Goal: Transaction & Acquisition: Purchase product/service

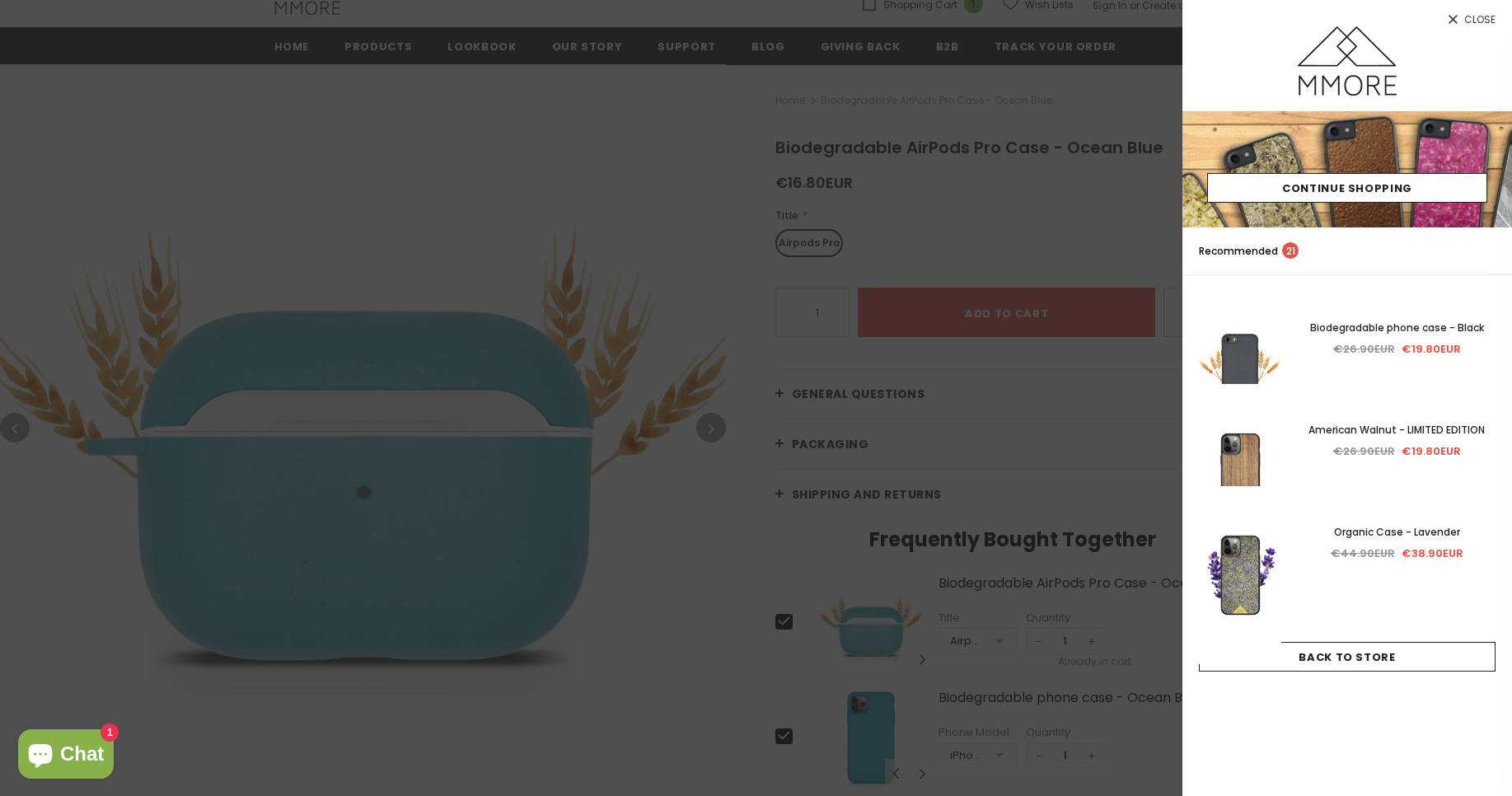
click at [1482, 21] on span "Close" at bounding box center [1480, 19] width 32 height 10
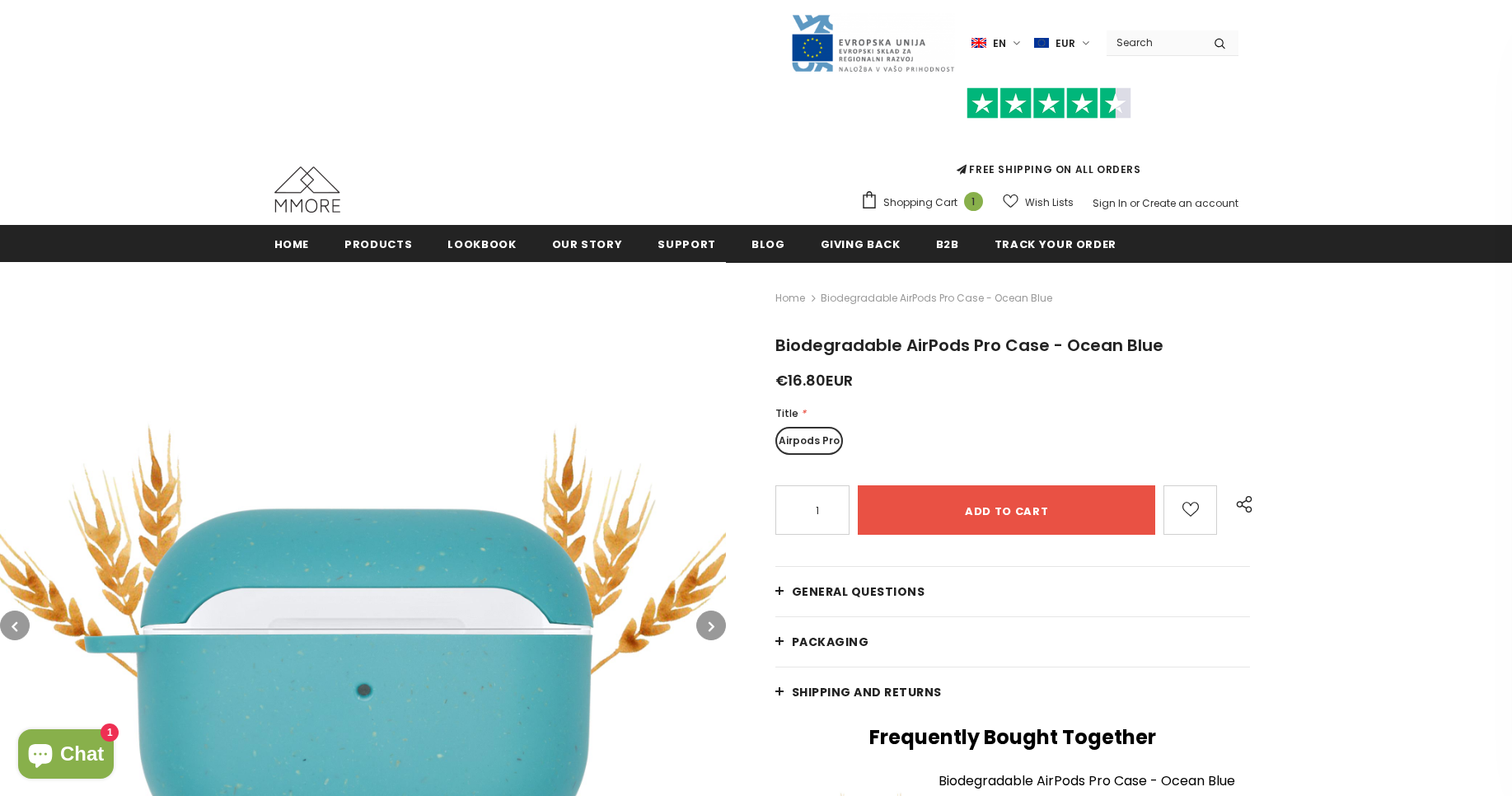
click at [1223, 46] on icon "submit" at bounding box center [1220, 43] width 11 height 11
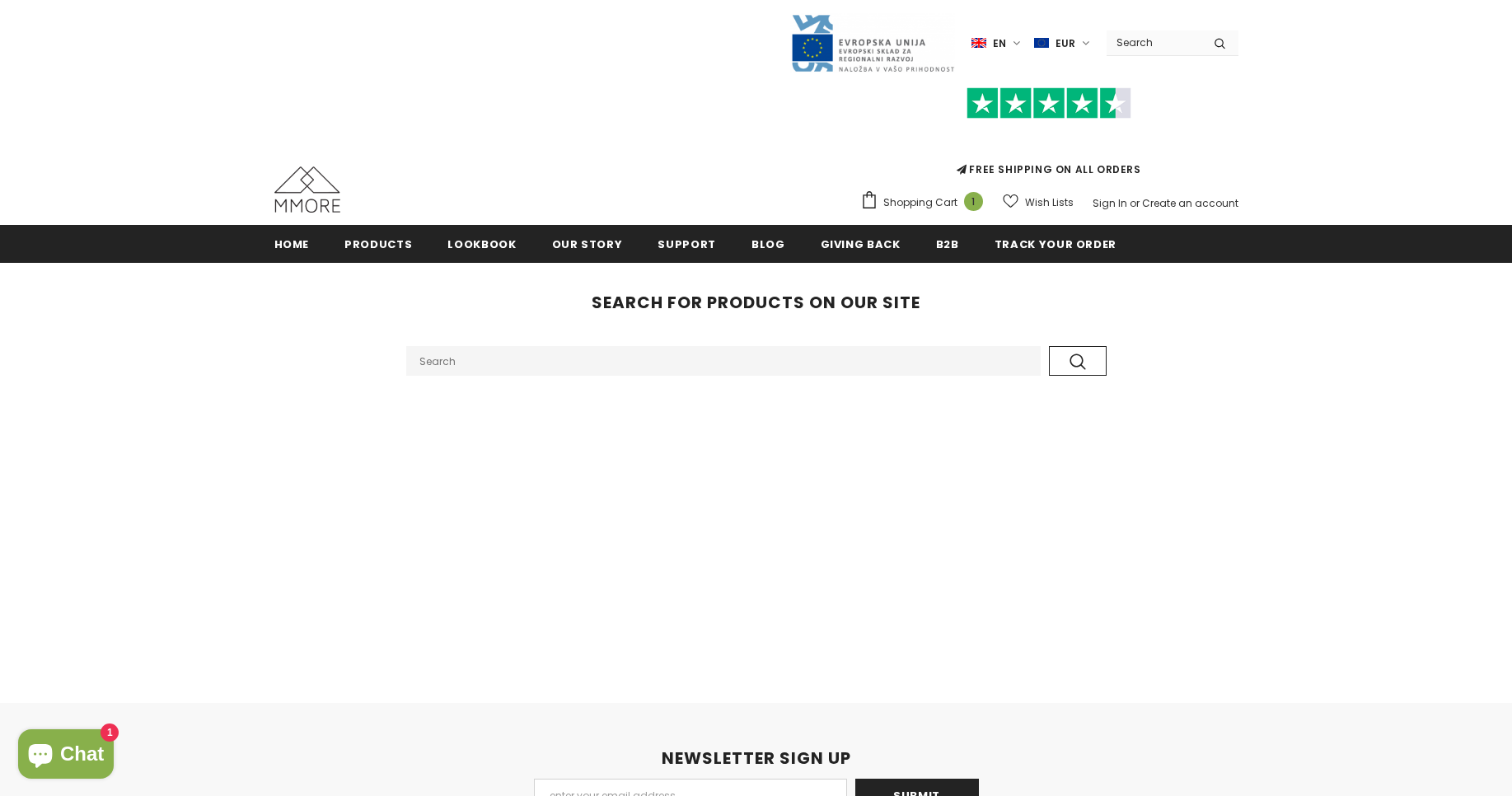
click at [1150, 51] on input "Search Site" at bounding box center [1154, 42] width 95 height 24
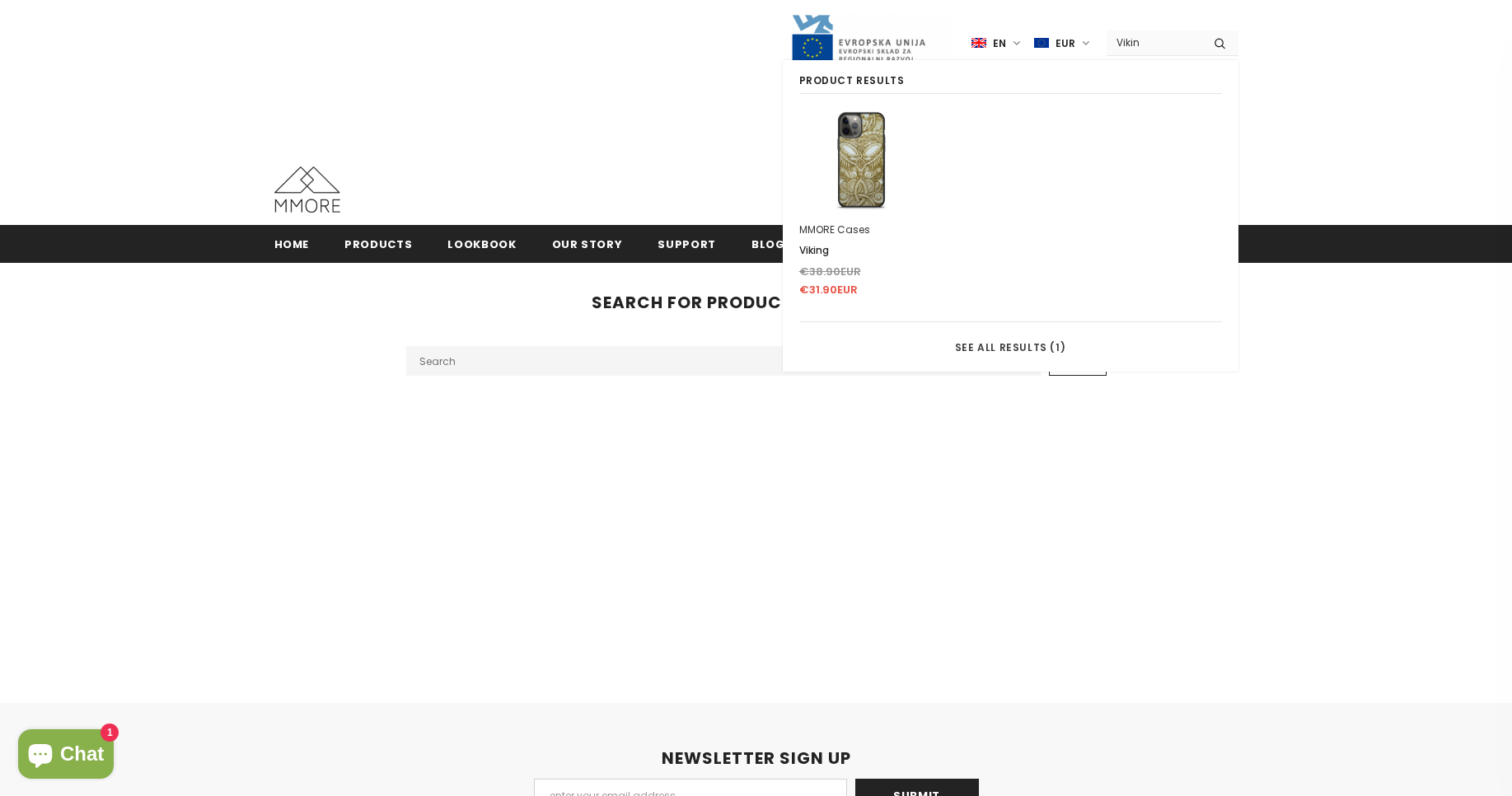
type input "Vikin"
click at [832, 236] on div "MMORE Cases" at bounding box center [861, 230] width 125 height 17
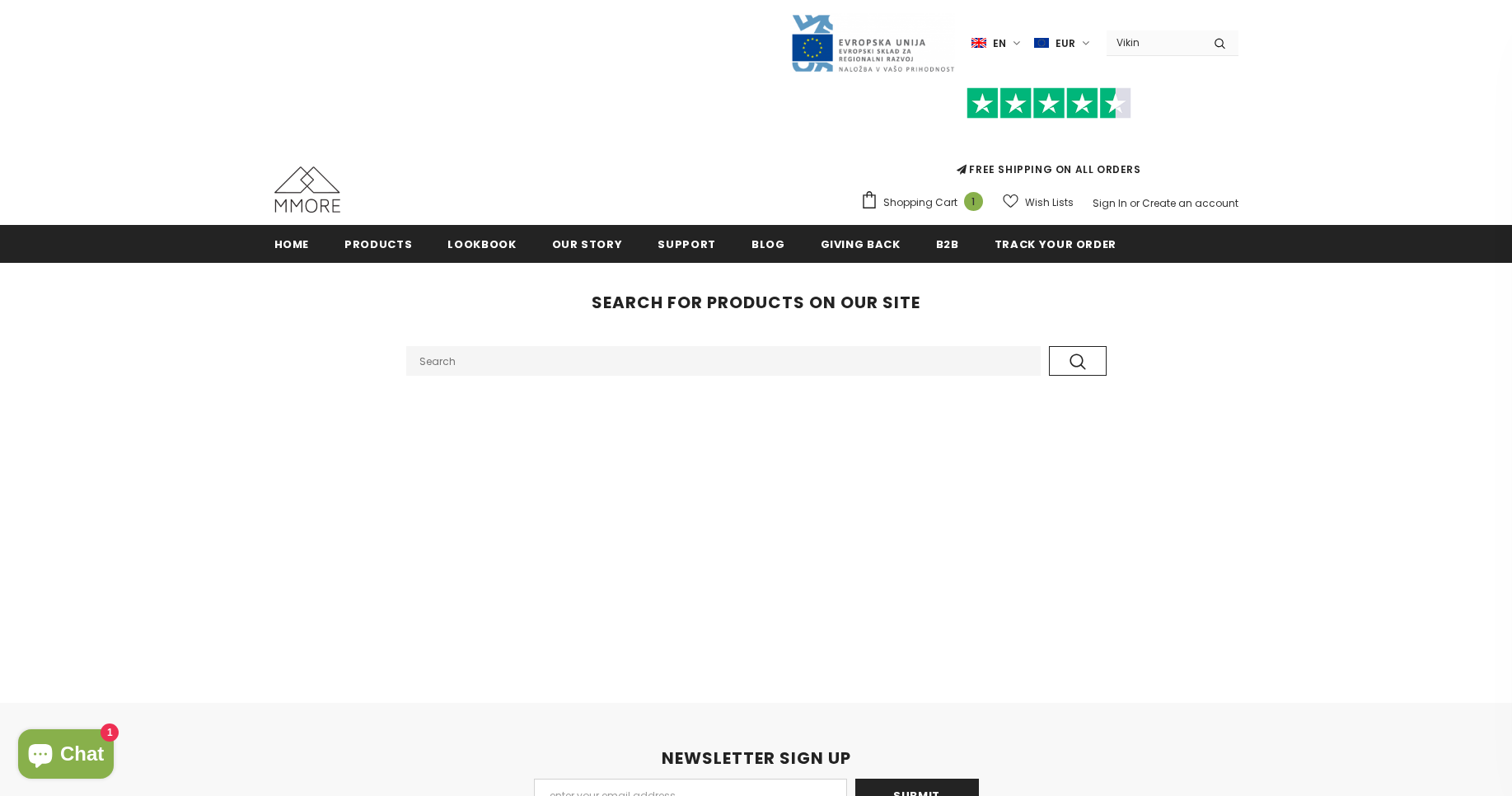
click at [1133, 48] on input "Vikin" at bounding box center [1154, 42] width 95 height 24
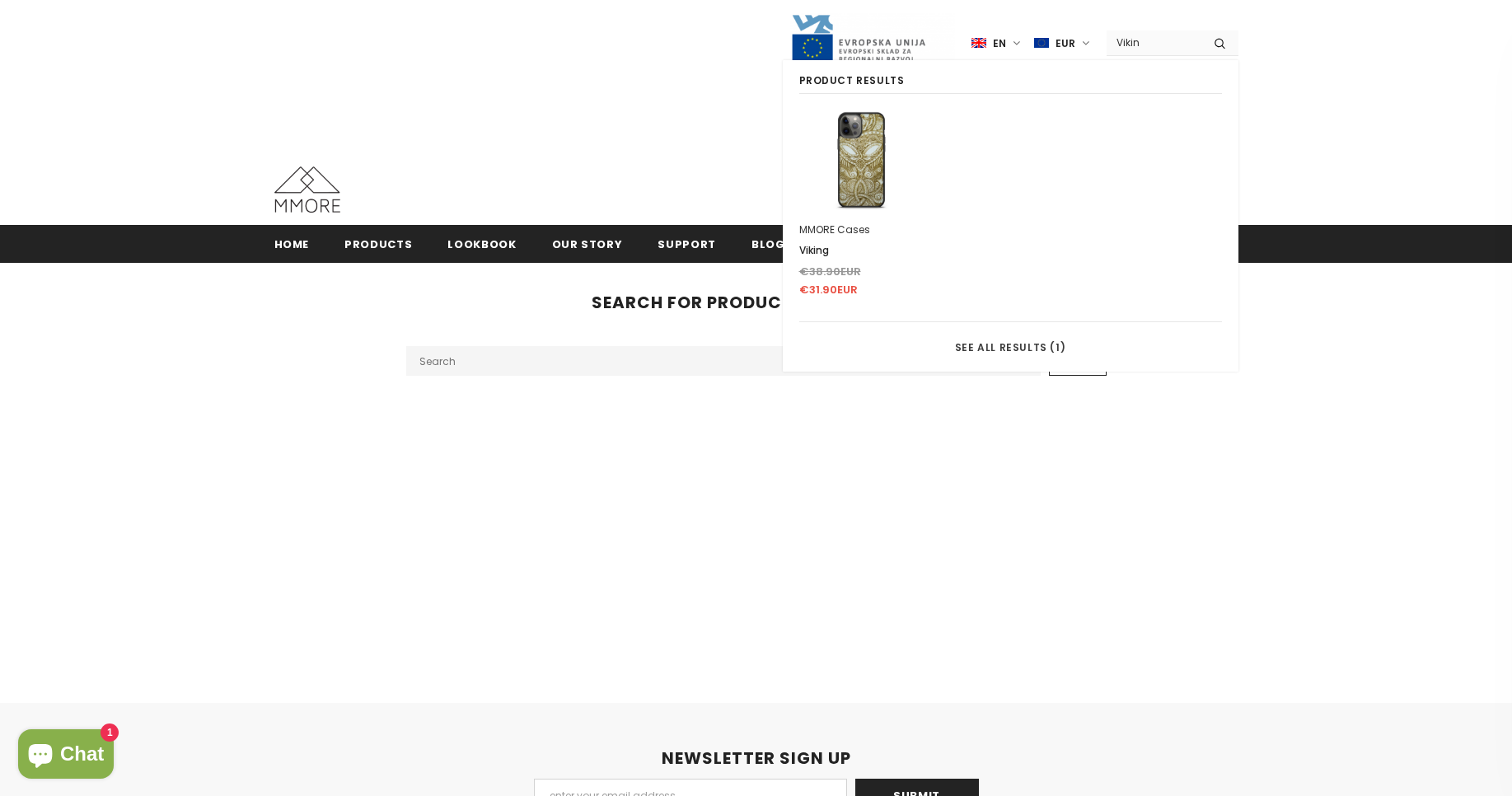
click at [835, 227] on div "MMORE Cases" at bounding box center [861, 230] width 125 height 17
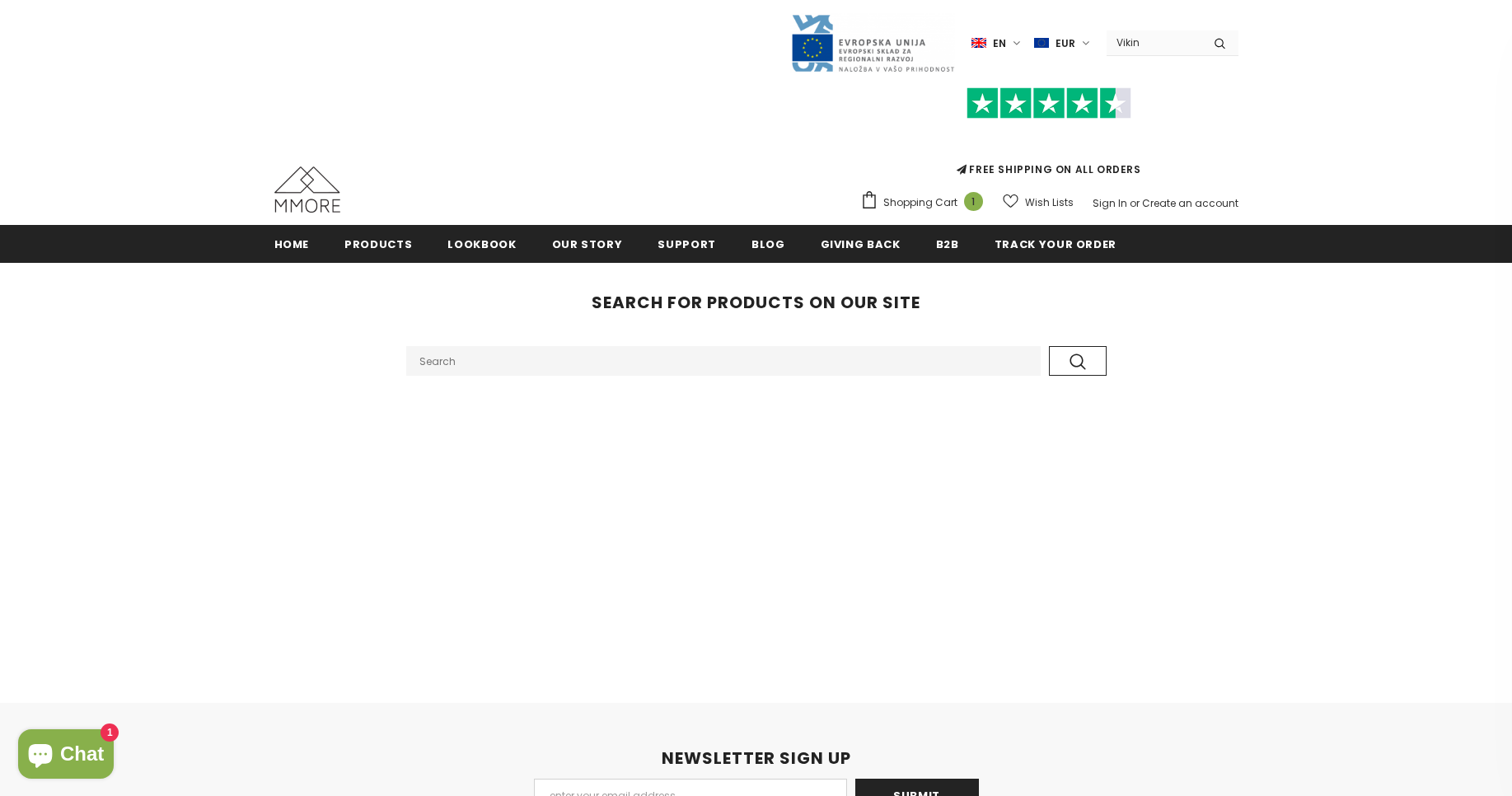
click at [1142, 43] on input "Vikin" at bounding box center [1154, 42] width 95 height 24
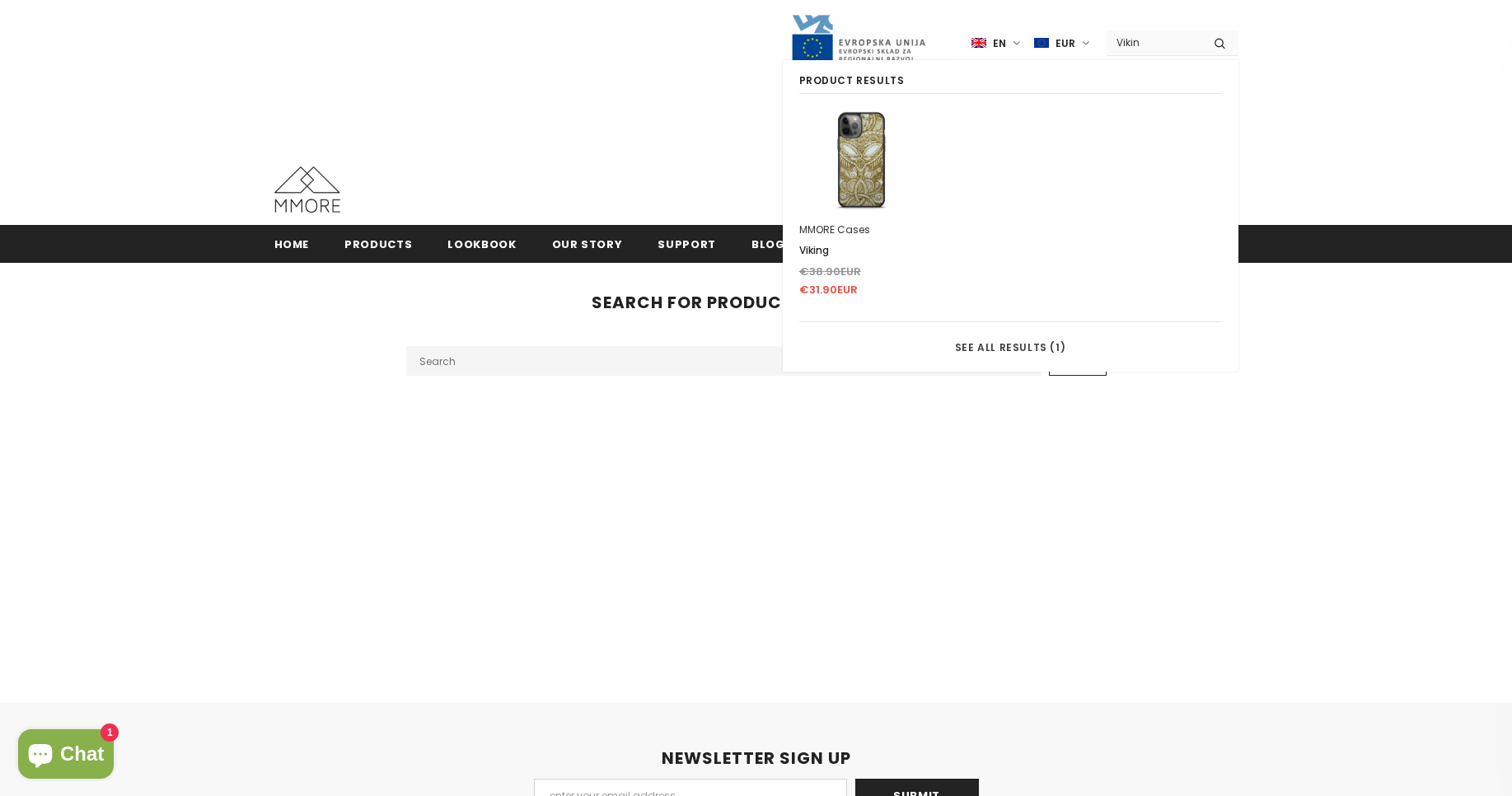
click at [821, 140] on img at bounding box center [861, 160] width 99 height 99
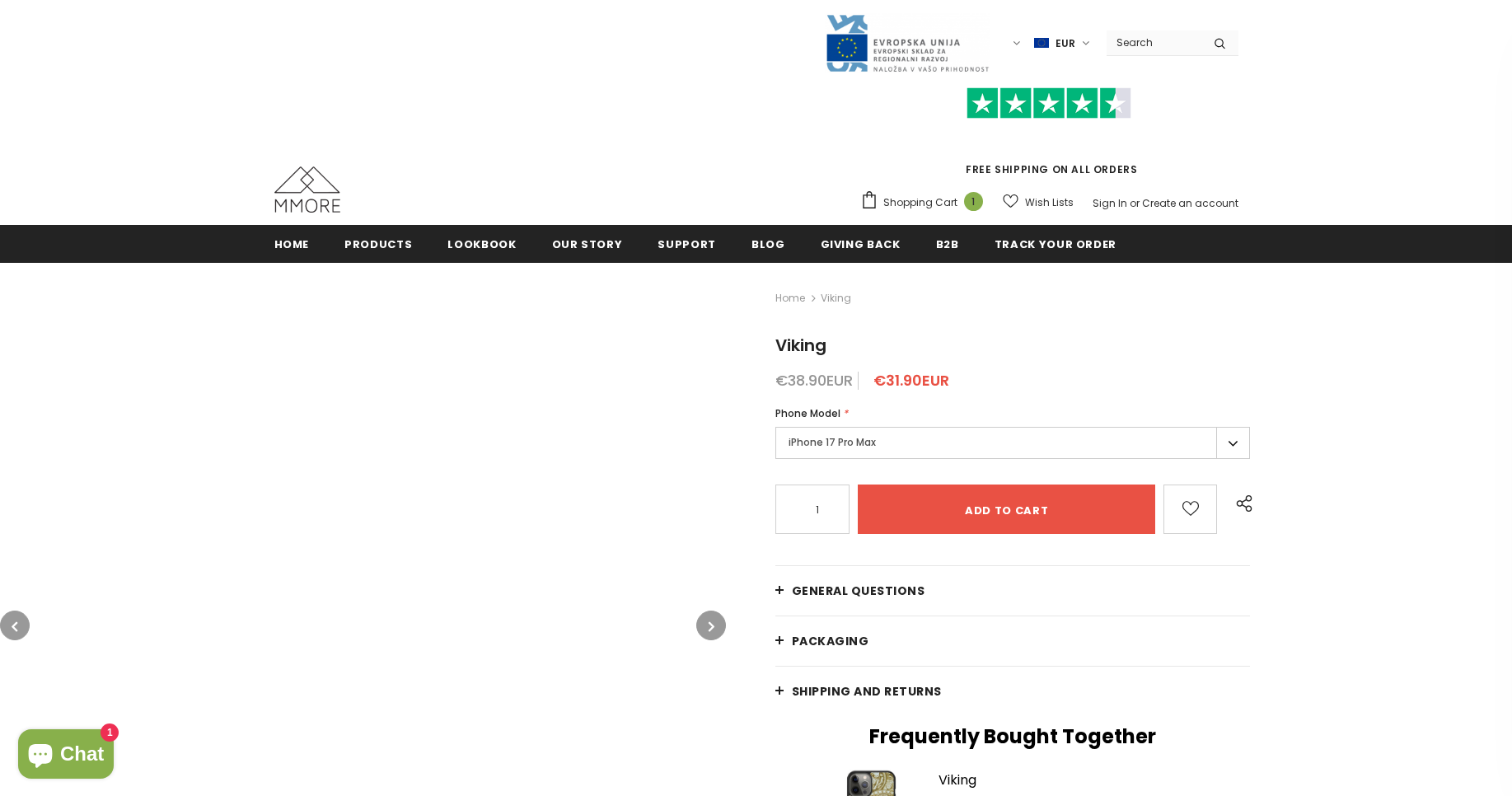
click at [915, 376] on span "€31.90EUR" at bounding box center [911, 380] width 75 height 20
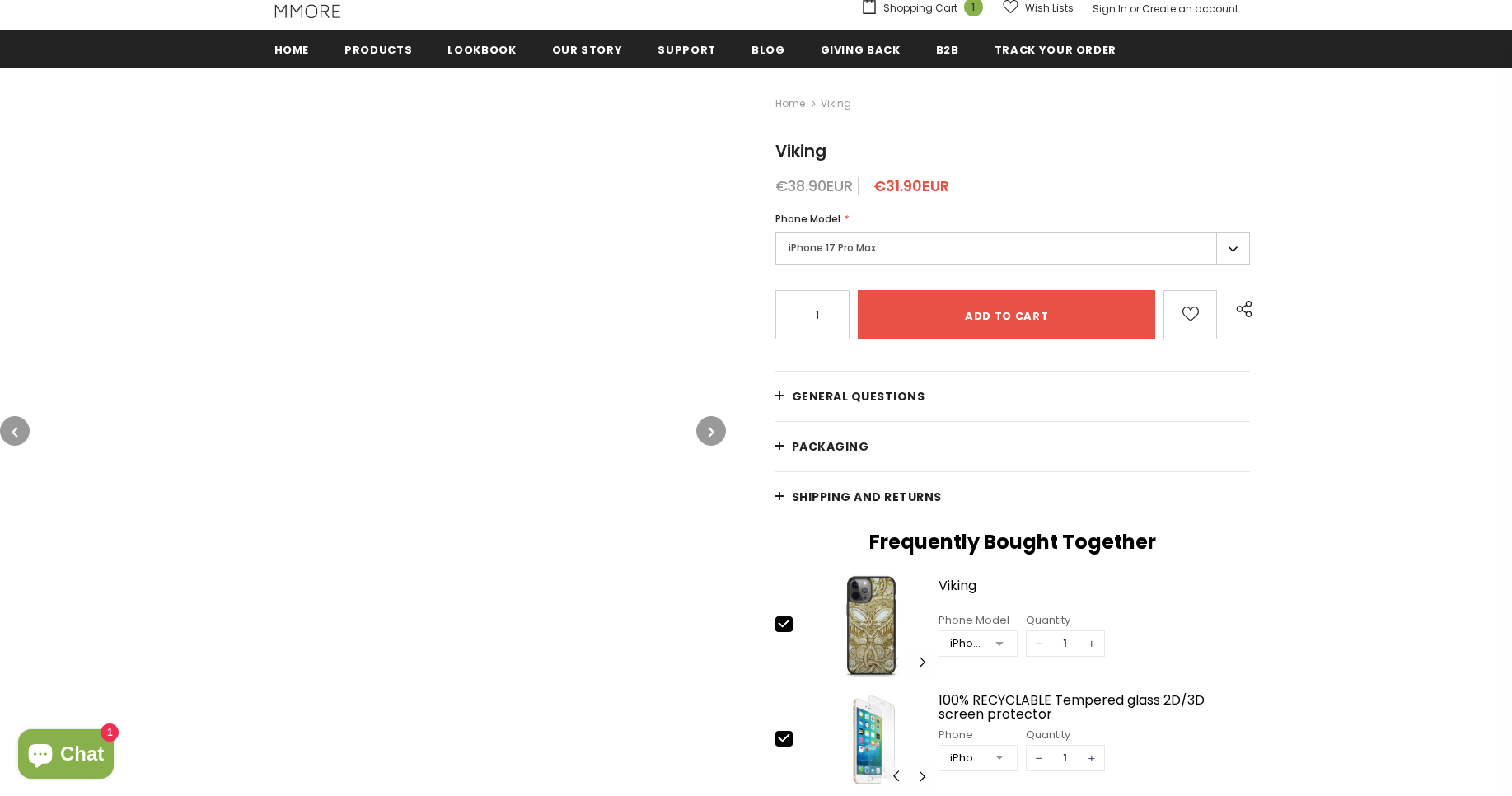
scroll to position [198, 0]
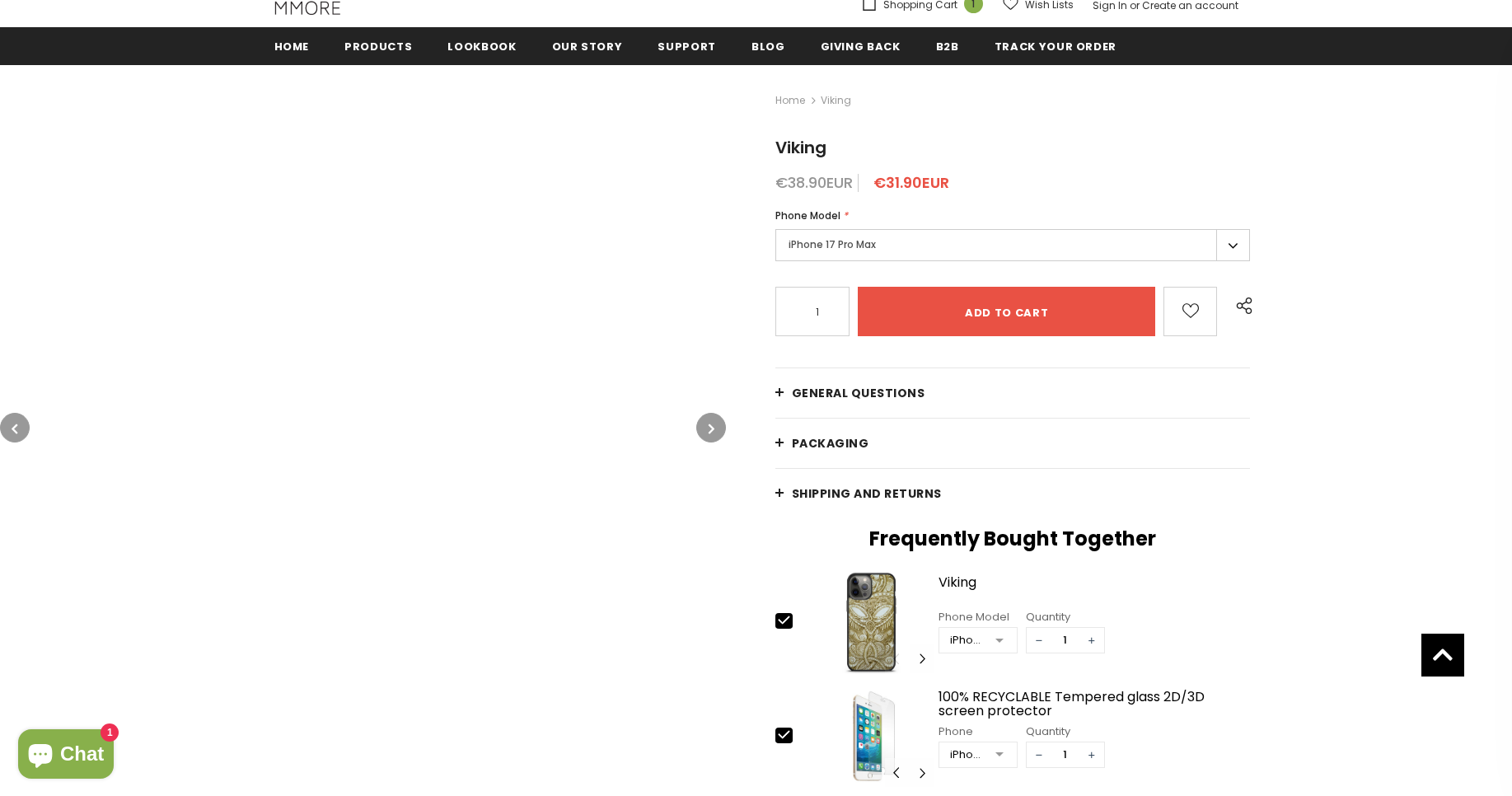
click at [954, 245] on label "iPhone 17 Pro Max" at bounding box center [1013, 245] width 475 height 32
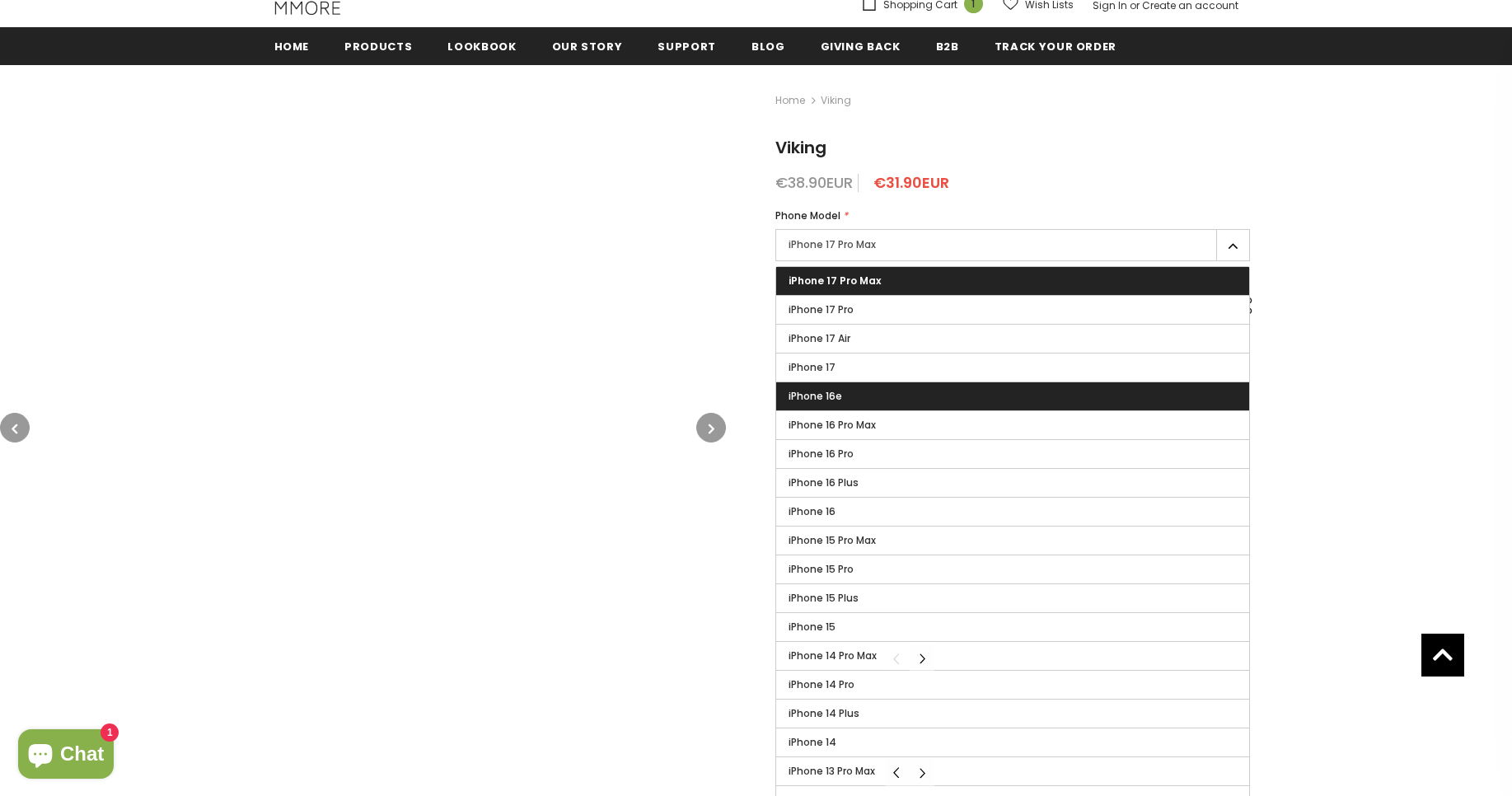
click at [931, 395] on label "iPhone 16e" at bounding box center [1013, 396] width 474 height 28
click at [0, 0] on input "iPhone 16e" at bounding box center [0, 0] width 0 height 0
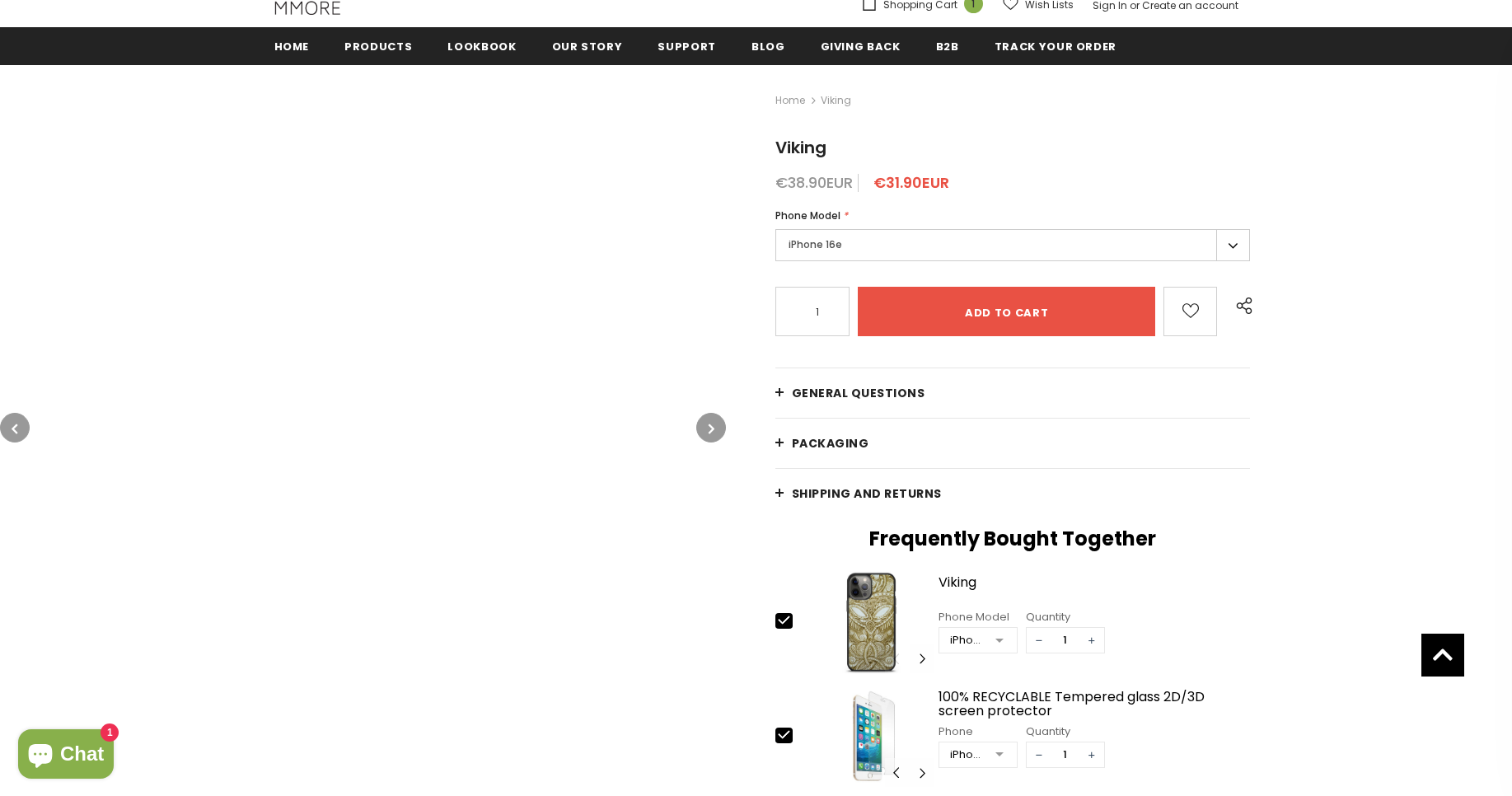
click at [928, 339] on div "Home Viking Viking €38.90EUR €31.90EUR Phone Model * iPhone 17 Pro Max iPhone 1…" at bounding box center [1119, 563] width 786 height 999
click at [946, 318] on input "Add to cart" at bounding box center [1007, 311] width 298 height 49
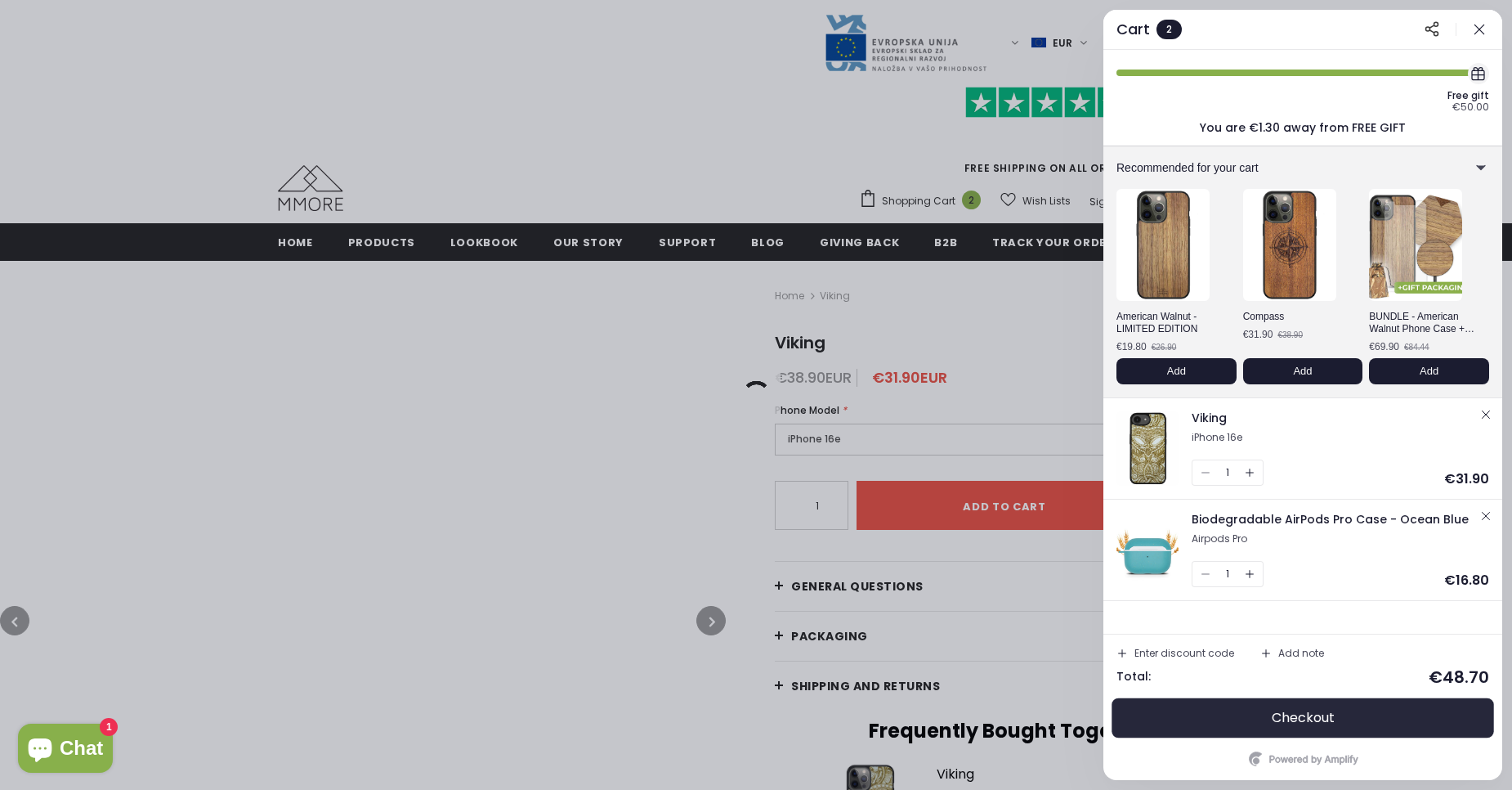
click at [1295, 729] on button "Checkout" at bounding box center [1303, 717] width 372 height 39
